Goal: Task Accomplishment & Management: Complete application form

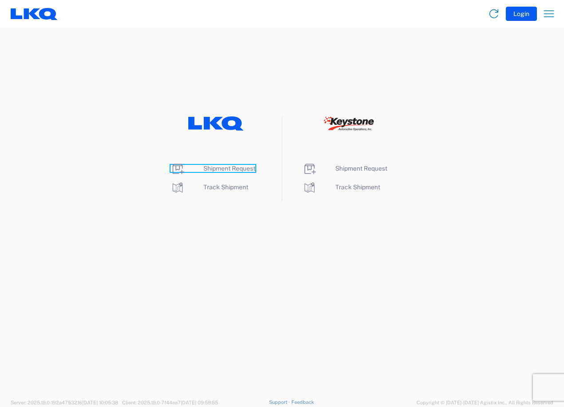
click at [230, 167] on span "Shipment Request" at bounding box center [229, 168] width 52 height 7
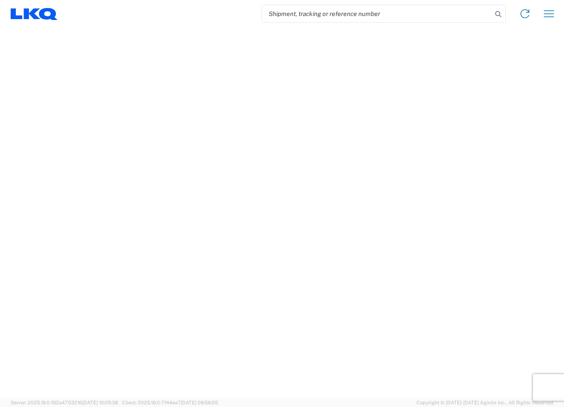
select select "FULL"
select select "LBS"
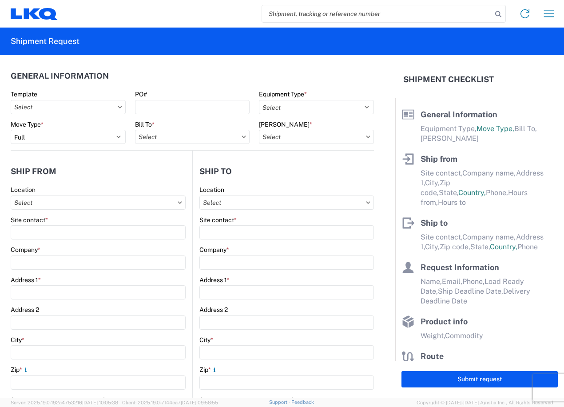
click at [169, 178] on header "Ship from" at bounding box center [102, 171] width 182 height 20
click at [61, 108] on input "text" at bounding box center [68, 107] width 115 height 14
click at [177, 99] on div "PO#" at bounding box center [192, 102] width 115 height 24
click at [178, 104] on input "PO#" at bounding box center [192, 107] width 115 height 14
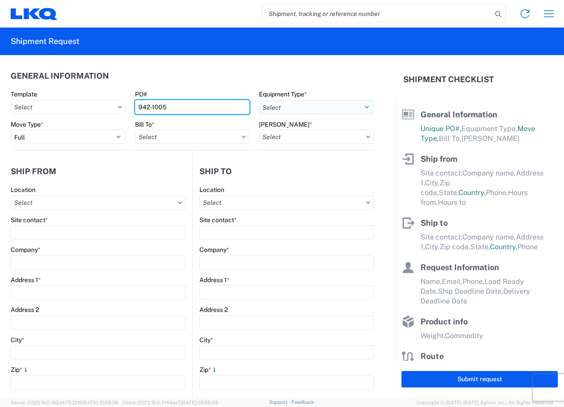
type input "942-1005"
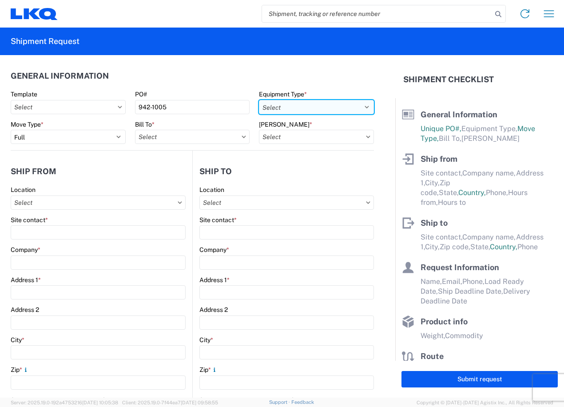
click at [287, 100] on select "Select 53’ Dry Van Flatbed Dropdeck (van) Lowboy (flatbed) Rail" at bounding box center [316, 107] width 115 height 14
select select "STDV"
click at [259, 100] on select "Select 53’ Dry Van Flatbed Dropdeck (van) Lowboy (flatbed) Rail" at bounding box center [316, 107] width 115 height 14
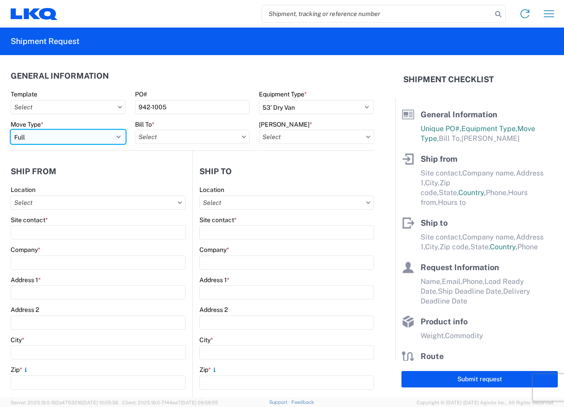
click at [76, 136] on select "Select Full Partial TL" at bounding box center [68, 137] width 115 height 14
click at [163, 139] on input "text" at bounding box center [192, 137] width 115 height 14
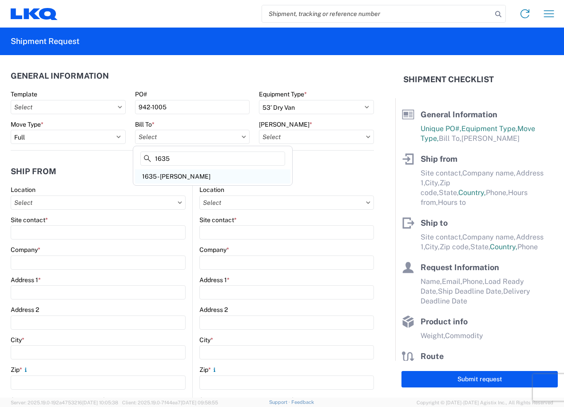
type input "1635"
click at [173, 178] on div "1635 - [PERSON_NAME]" at bounding box center [212, 176] width 155 height 14
type input "1635 - [PERSON_NAME]"
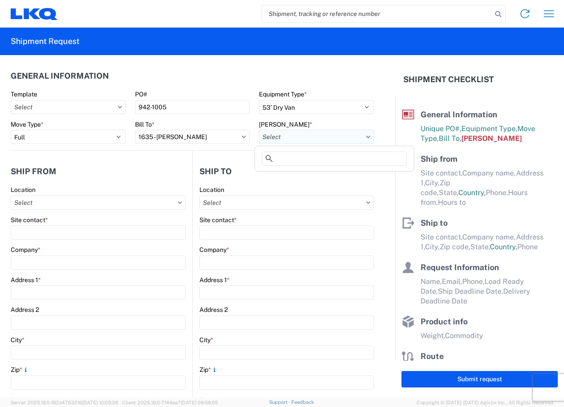
click at [289, 136] on input "text" at bounding box center [316, 137] width 115 height 14
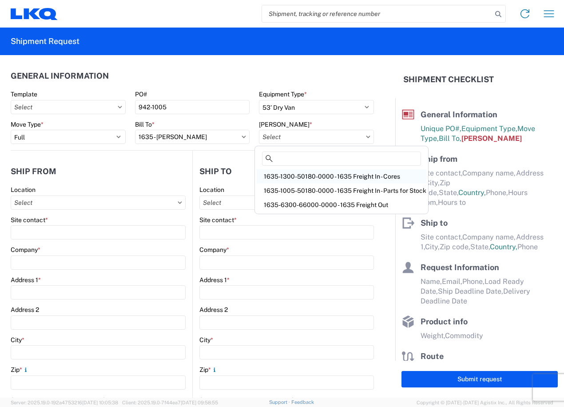
click at [330, 176] on div "1635-1300-50180-0000 - 1635 Freight In - Cores" at bounding box center [342, 176] width 170 height 14
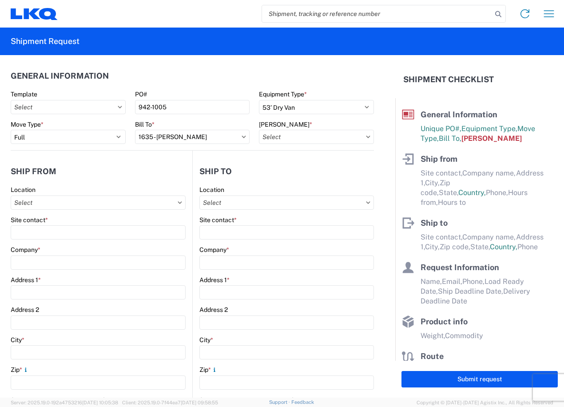
type input "1635-1300-50180-0000 - 1635 Freight In - Cores"
click at [250, 205] on input "text" at bounding box center [286, 202] width 174 height 14
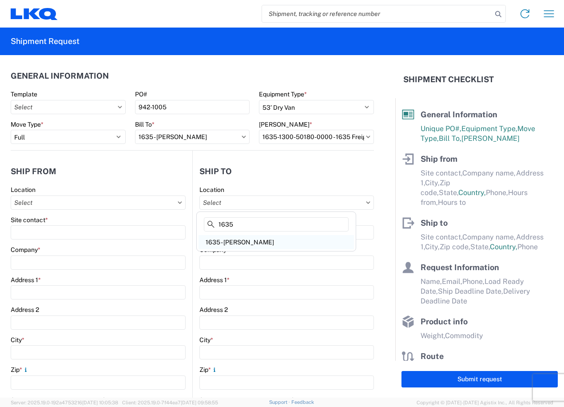
type input "1635"
click at [249, 239] on div "1635 - [PERSON_NAME]" at bounding box center [275, 242] width 155 height 14
type input "1635 - [PERSON_NAME]"
type input "[PERSON_NAME]"
type input "LKQ Corporation"
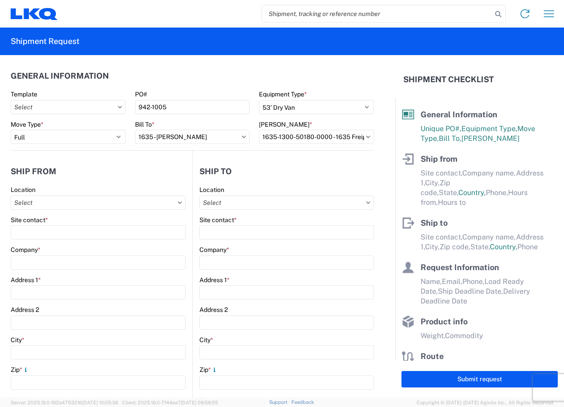
type input "[STREET_ADDRESS][PERSON_NAME]"
type input "Suite C"
type input "Alsip"
type input "60803"
type input "[EMAIL_ADDRESS][DOMAIN_NAME]"
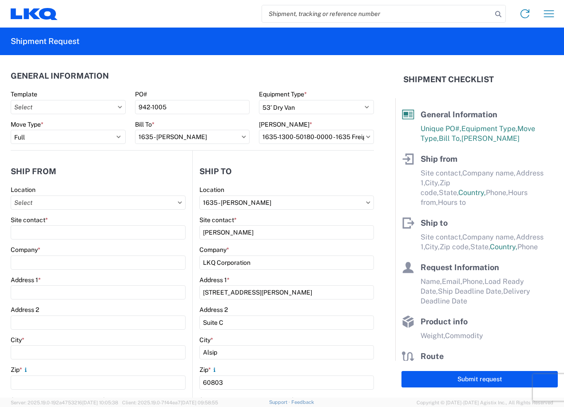
select select "US"
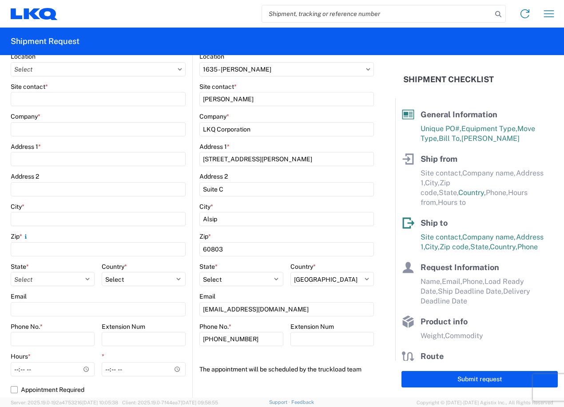
scroll to position [89, 0]
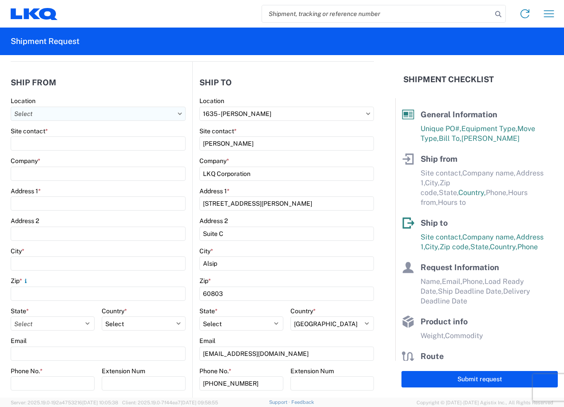
click at [110, 116] on input "text" at bounding box center [98, 114] width 175 height 14
type input "7142"
click at [79, 154] on div "7142 - LKQ Sonshine Auto Parts" at bounding box center [90, 153] width 155 height 14
type input "7142 - LKQ Sonshine Auto Parts"
type input "LKQ Corporation"
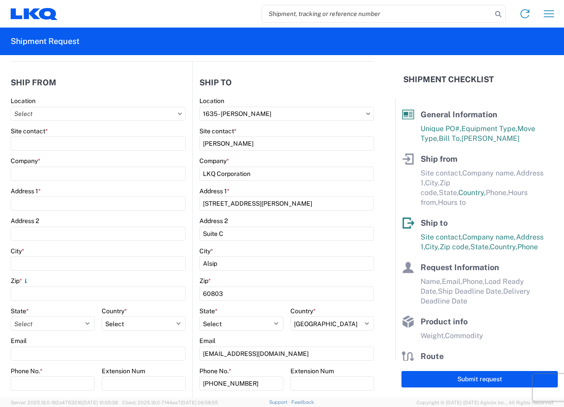
type input "[STREET_ADDRESS][PERSON_NAME]"
type input "[GEOGRAPHIC_DATA]"
type input "K4C1M1"
select select
select select "CA"
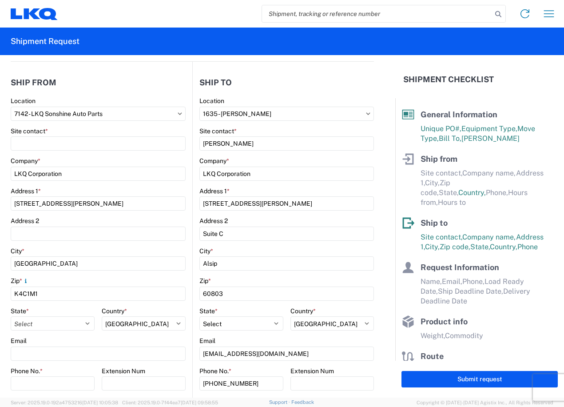
type input "07:00"
type input "17:00"
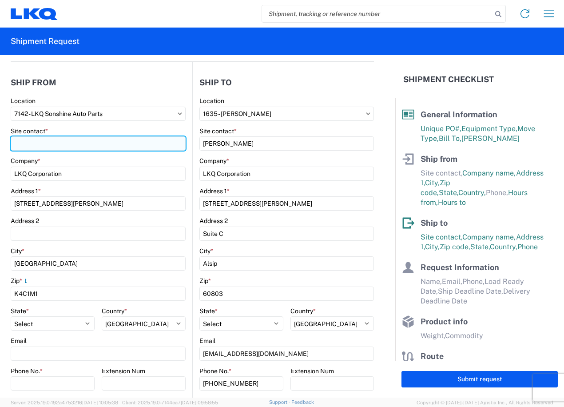
click at [84, 146] on input "Site contact *" at bounding box center [98, 143] width 175 height 14
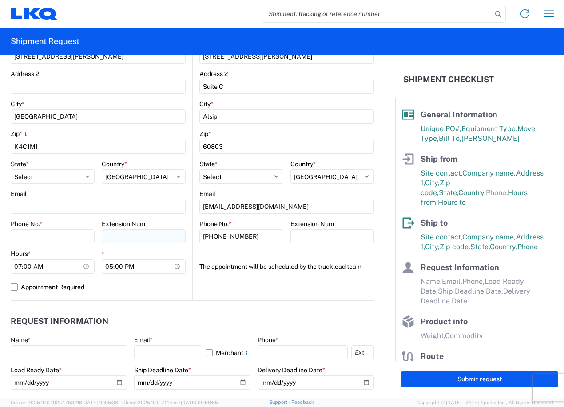
scroll to position [222, 0]
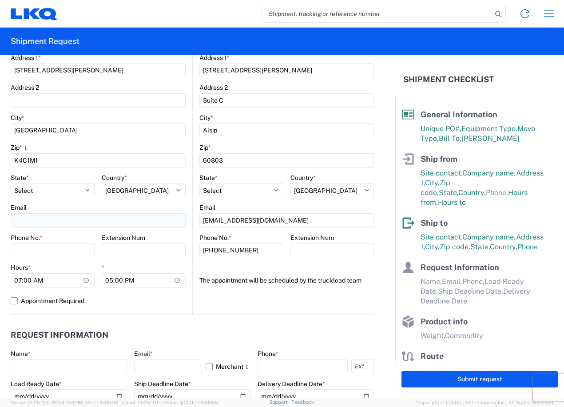
type input "[PERSON_NAME]"
click at [114, 216] on input "Email" at bounding box center [98, 220] width 175 height 14
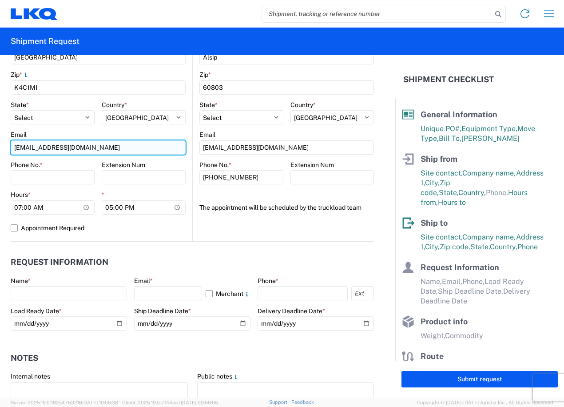
scroll to position [311, 0]
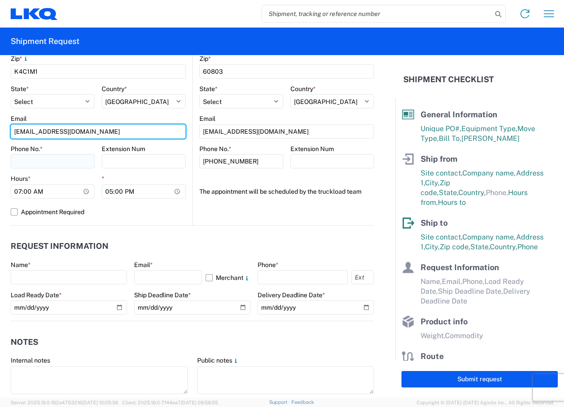
type input "[EMAIL_ADDRESS][DOMAIN_NAME]"
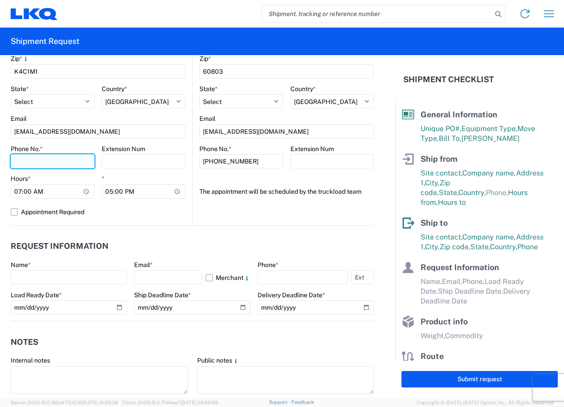
click at [46, 159] on input "Phone No. *" at bounding box center [53, 161] width 84 height 14
type input "6132523286"
click at [94, 145] on div "Phone No. * [PHONE_NUMBER] Extension Num" at bounding box center [98, 160] width 175 height 30
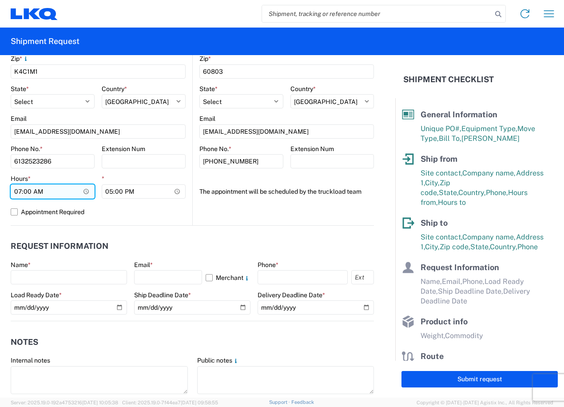
click at [84, 192] on input "07:00" at bounding box center [53, 191] width 84 height 14
type input "08:00"
click at [75, 181] on div "Hours *" at bounding box center [53, 178] width 84 height 8
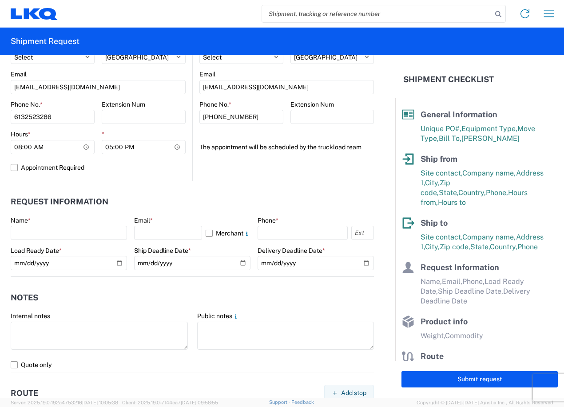
scroll to position [400, 0]
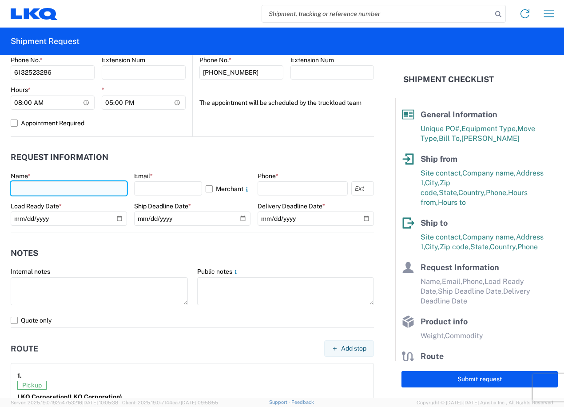
click at [103, 189] on input "text" at bounding box center [69, 188] width 116 height 14
type input "[PERSON_NAME]"
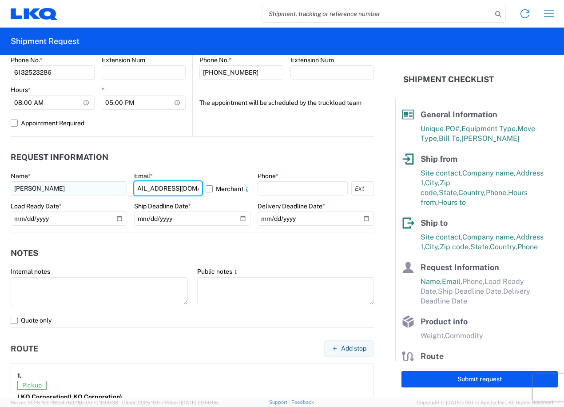
scroll to position [0, 17]
type input "[EMAIL_ADDRESS][DOMAIN_NAME]"
click at [231, 166] on header "Request Information" at bounding box center [192, 157] width 363 height 20
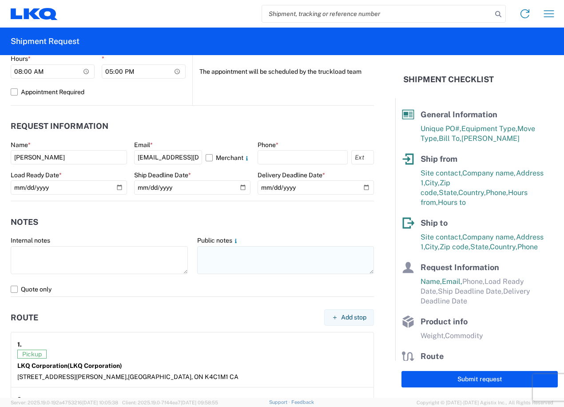
scroll to position [400, 0]
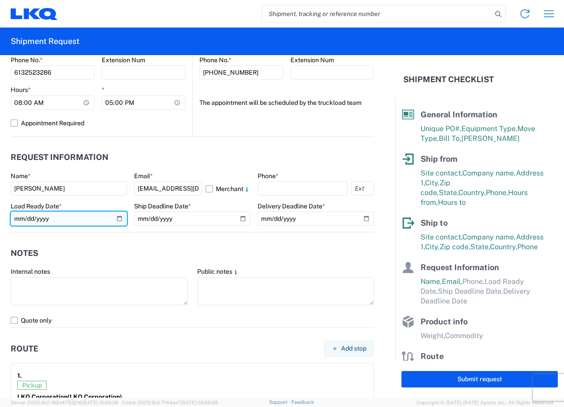
click at [83, 221] on input "date" at bounding box center [69, 218] width 116 height 14
click at [122, 216] on input "date" at bounding box center [69, 218] width 116 height 14
click at [120, 221] on input "date" at bounding box center [69, 218] width 116 height 14
type input "[DATE]"
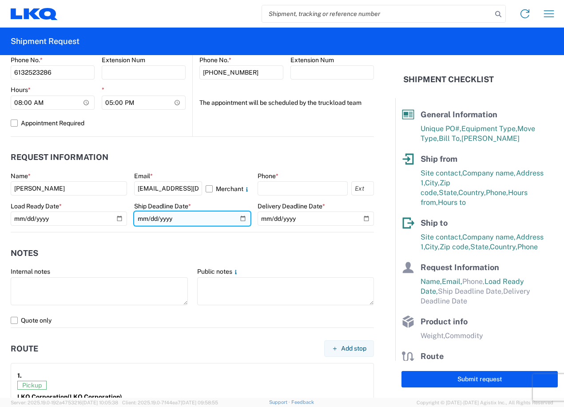
click at [240, 219] on input "date" at bounding box center [192, 218] width 116 height 14
type input "[DATE]"
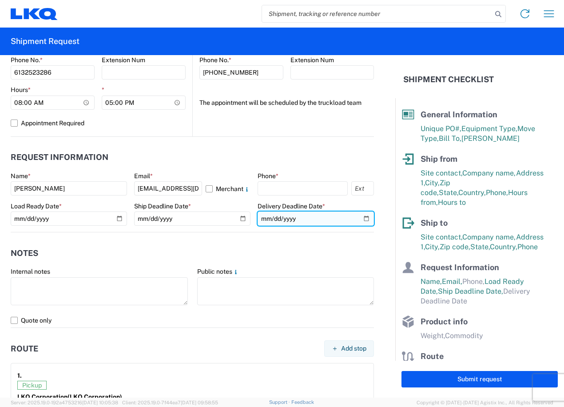
click at [313, 219] on input "date" at bounding box center [315, 218] width 116 height 14
click at [359, 220] on input "date" at bounding box center [315, 218] width 116 height 14
type input "[DATE]"
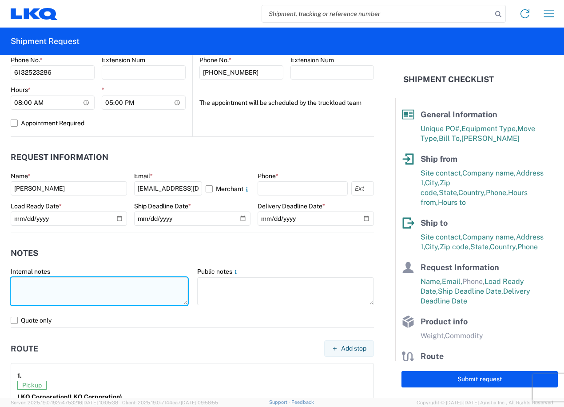
click at [136, 283] on textarea at bounding box center [99, 291] width 177 height 28
click at [67, 283] on textarea at bounding box center [99, 291] width 177 height 28
type textarea "3"
